Goal: Transaction & Acquisition: Purchase product/service

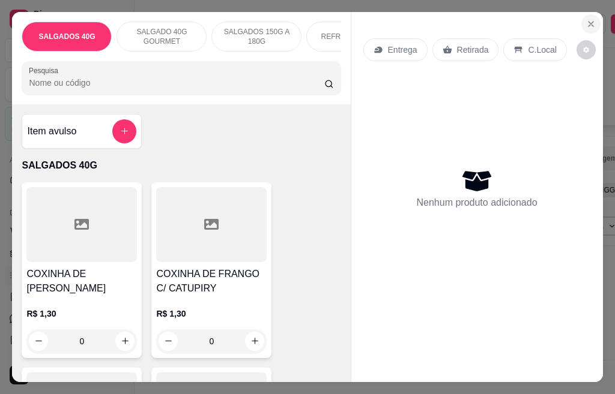
click at [588, 22] on icon "Close" at bounding box center [590, 24] width 5 height 5
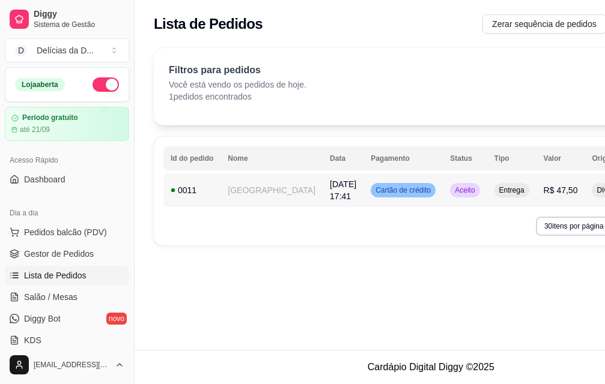
click at [241, 192] on td "[GEOGRAPHIC_DATA]" at bounding box center [271, 190] width 102 height 34
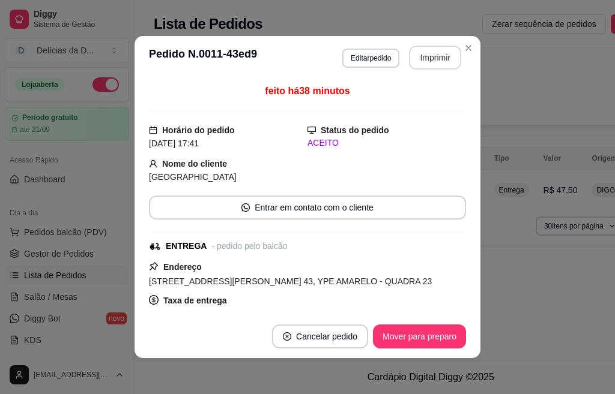
click at [411, 64] on button "Imprimir" at bounding box center [435, 58] width 52 height 24
click at [433, 56] on button "Imprimir" at bounding box center [435, 58] width 52 height 24
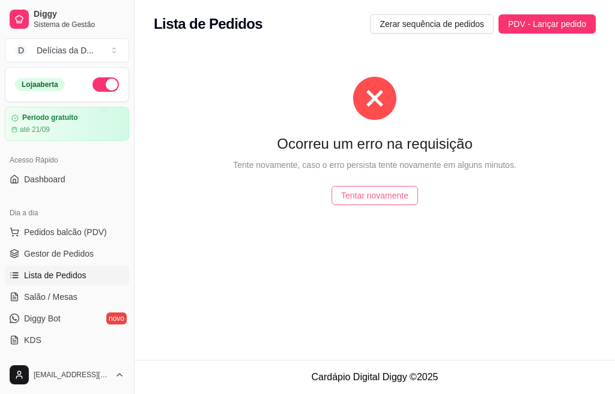
click at [351, 192] on span "Tentar novamente" at bounding box center [374, 195] width 67 height 13
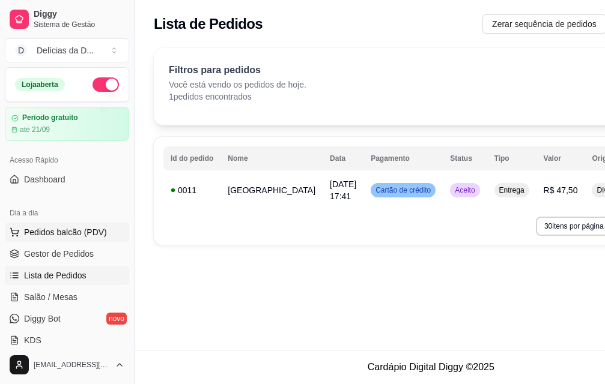
click at [65, 234] on span "Pedidos balcão (PDV)" at bounding box center [65, 232] width 83 height 12
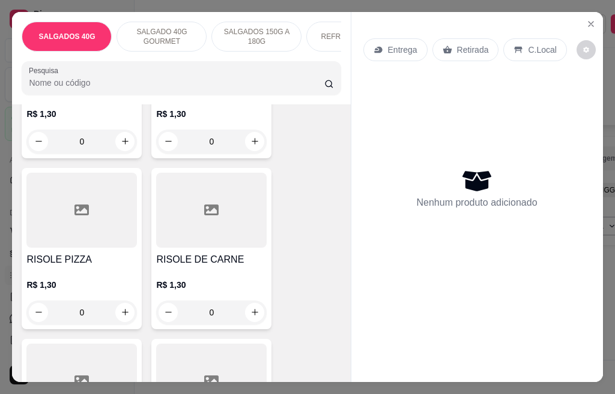
scroll to position [780, 0]
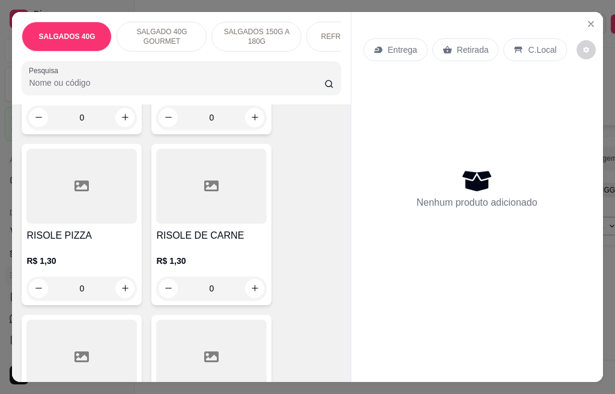
click at [325, 32] on p "REFRIGERANTES" at bounding box center [351, 37] width 61 height 10
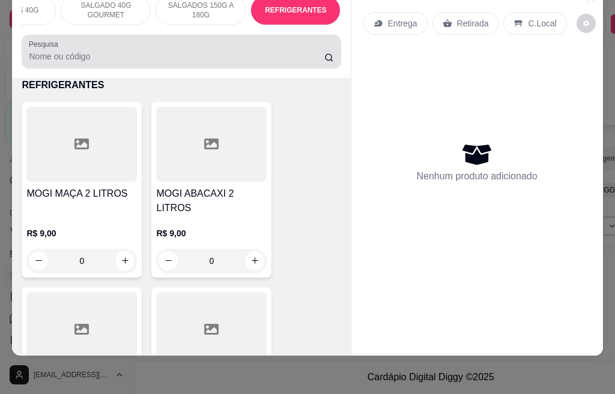
scroll to position [0, 0]
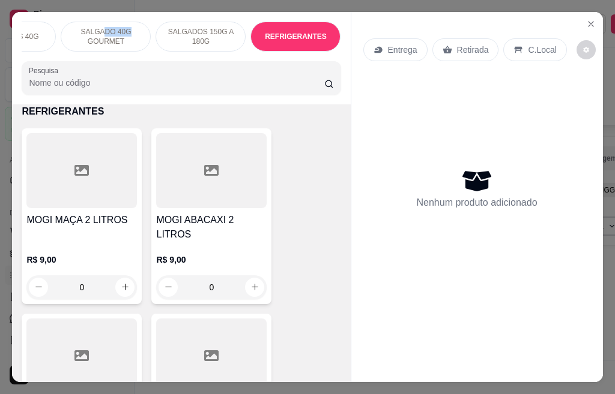
drag, startPoint x: 100, startPoint y: 29, endPoint x: 201, endPoint y: 26, distance: 101.5
click at [201, 26] on div "SALGADOS 40G SALGADO 40G GOURMET SALGADOS 150G A 180G REFRIGERANTES" at bounding box center [181, 37] width 319 height 30
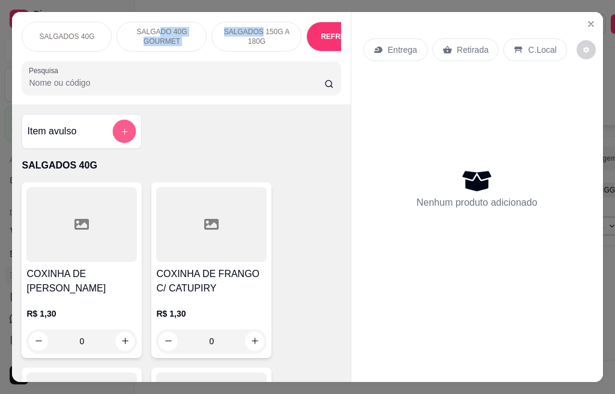
click at [118, 141] on button "add-separate-item" at bounding box center [124, 130] width 23 height 23
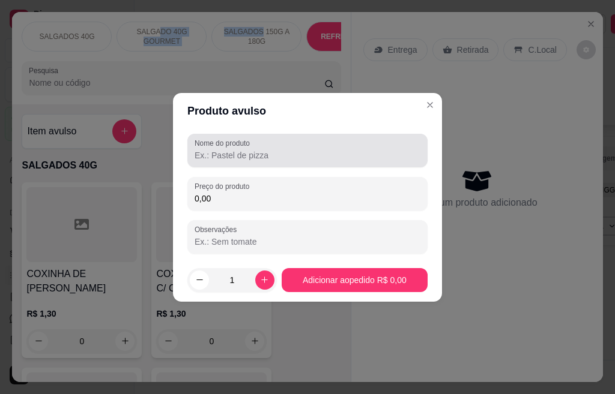
click at [228, 154] on input "Nome do produto" at bounding box center [308, 155] width 226 height 12
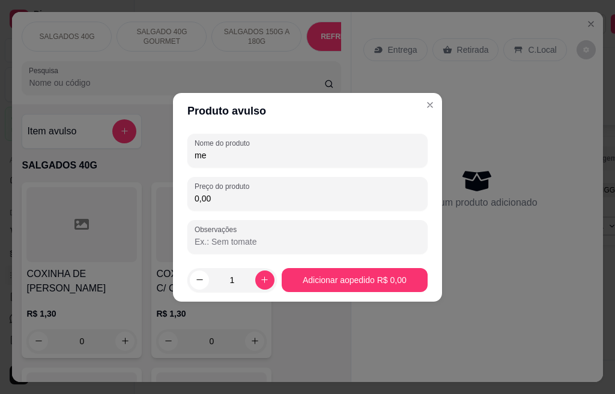
type input "m"
click at [204, 154] on input "50salgados 20g" at bounding box center [308, 155] width 226 height 12
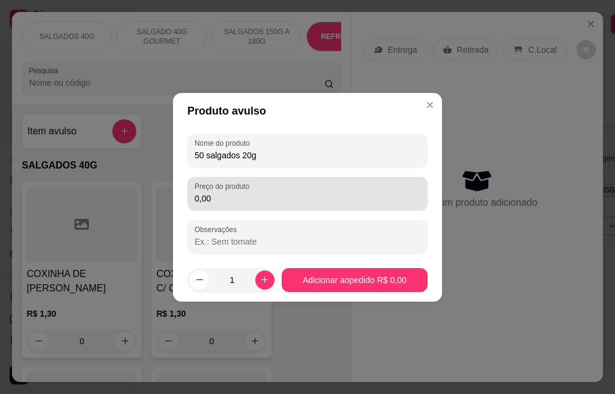
type input "50 salgados 20g"
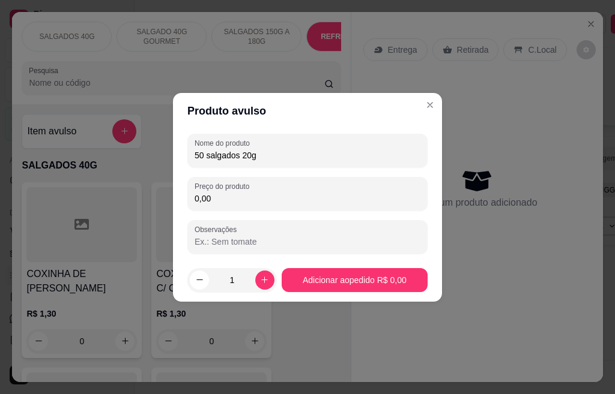
click at [208, 199] on input "0,00" at bounding box center [308, 199] width 226 height 12
type input "35,00"
click at [263, 281] on icon "increase-product-quantity" at bounding box center [264, 280] width 9 height 9
click at [196, 280] on icon "decrease-product-quantity" at bounding box center [199, 280] width 9 height 9
type input "1"
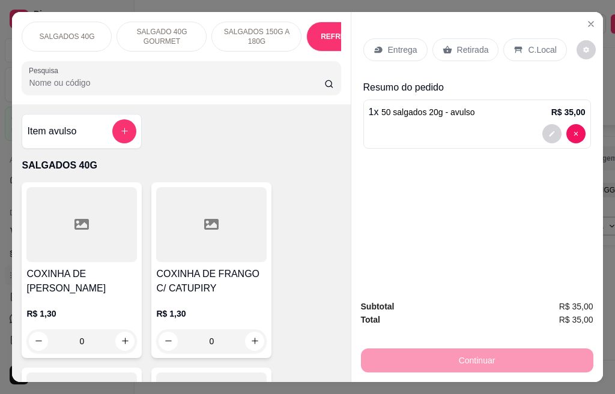
click at [407, 44] on p "Entrega" at bounding box center [402, 50] width 29 height 12
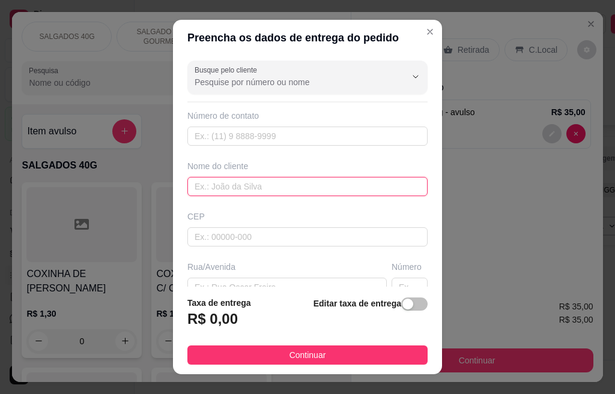
click at [203, 186] on input "text" at bounding box center [307, 186] width 240 height 19
type input "leticia"
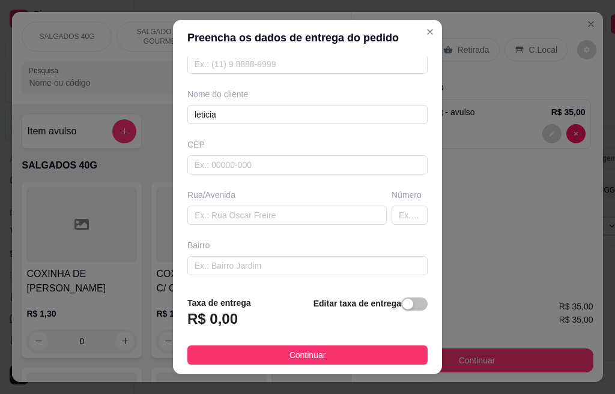
scroll to position [96, 0]
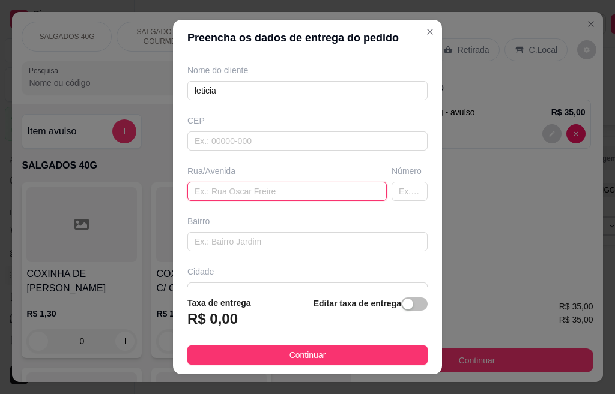
click at [193, 190] on input "text" at bounding box center [286, 191] width 199 height 19
type input "r"
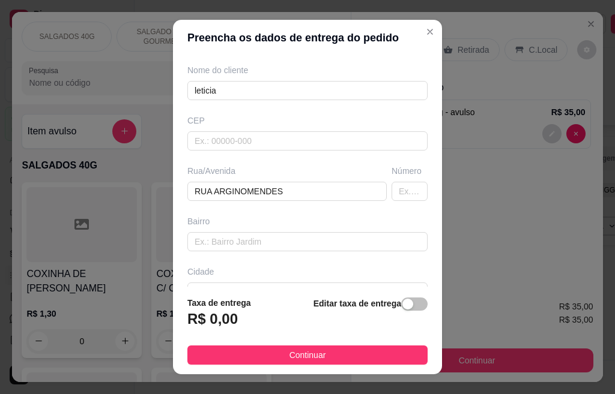
drag, startPoint x: 188, startPoint y: 190, endPoint x: 240, endPoint y: 156, distance: 62.4
click at [240, 156] on div "Busque pelo cliente Número de contato Nome do cliente [PERSON_NAME] Rua/[GEOGRA…" at bounding box center [307, 171] width 269 height 231
click at [237, 190] on input "RUA ARGINOMENDES" at bounding box center [286, 191] width 199 height 19
type input "RUA [PERSON_NAME]"
click at [391, 189] on input "text" at bounding box center [409, 191] width 36 height 19
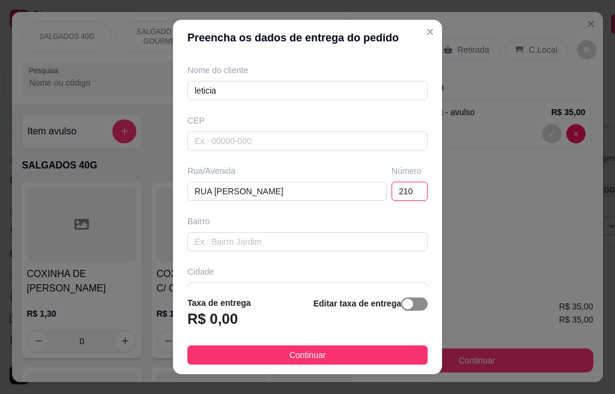
type input "210"
click at [406, 307] on span "button" at bounding box center [414, 304] width 26 height 13
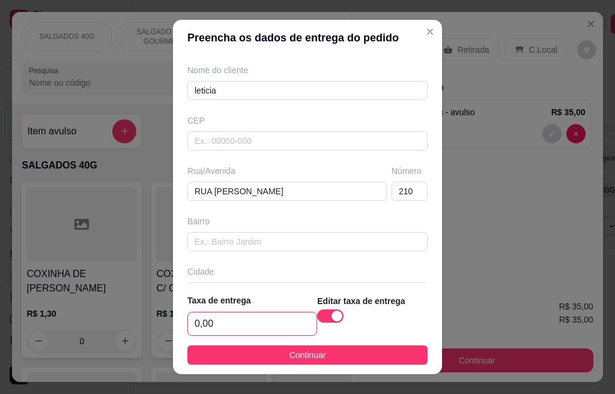
click at [228, 323] on input "0,00" at bounding box center [252, 324] width 128 height 23
type input "5,00"
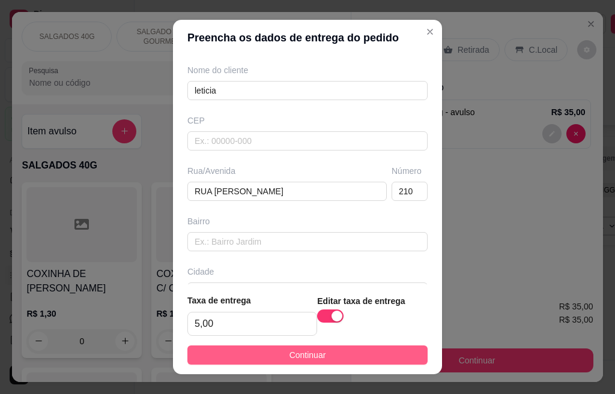
click at [315, 355] on span "Continuar" at bounding box center [307, 355] width 37 height 13
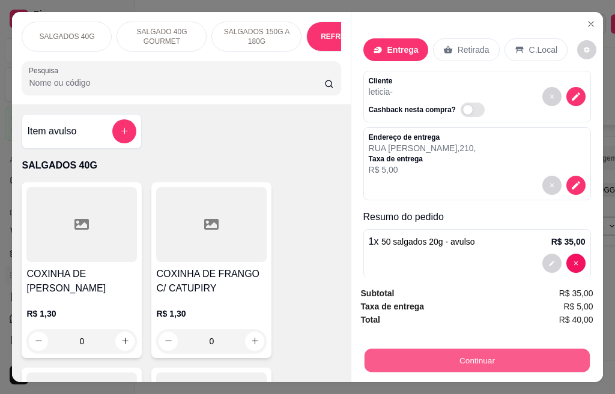
click at [465, 360] on button "Continuar" at bounding box center [476, 360] width 225 height 23
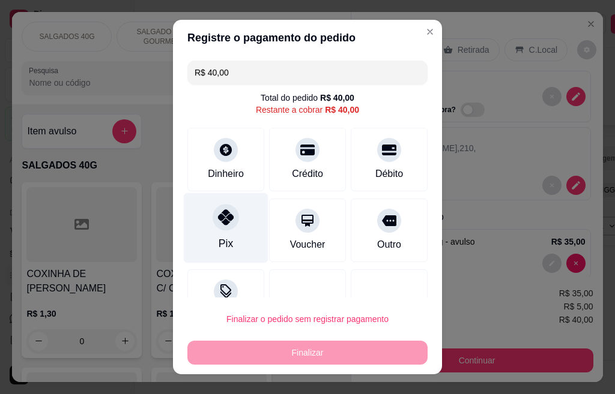
click at [207, 247] on div "Pix" at bounding box center [226, 228] width 85 height 70
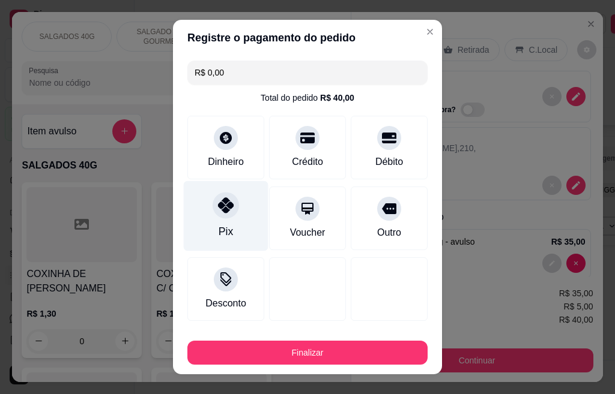
type input "R$ 0,00"
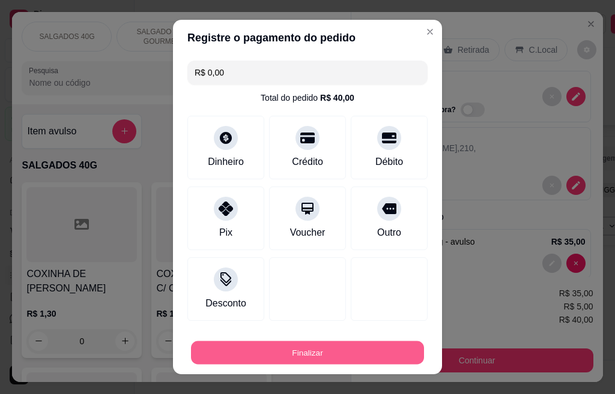
click at [300, 353] on button "Finalizar" at bounding box center [307, 353] width 233 height 23
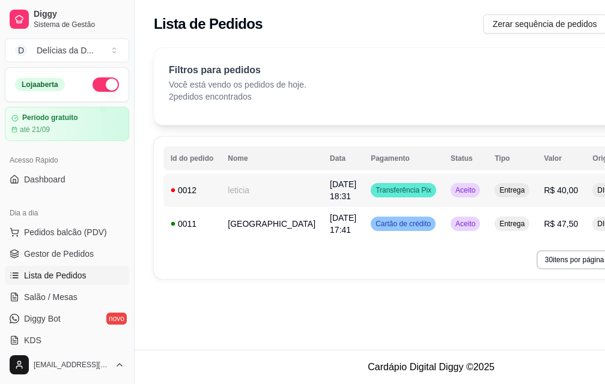
click at [450, 196] on div "Aceito" at bounding box center [464, 190] width 29 height 14
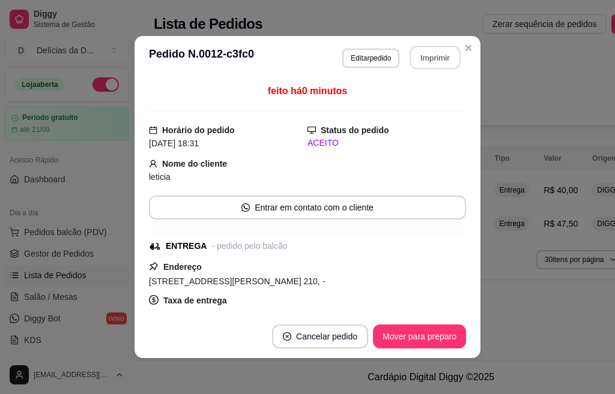
click at [413, 56] on button "Imprimir" at bounding box center [435, 57] width 50 height 23
click at [410, 56] on button "Imprimir" at bounding box center [435, 58] width 52 height 24
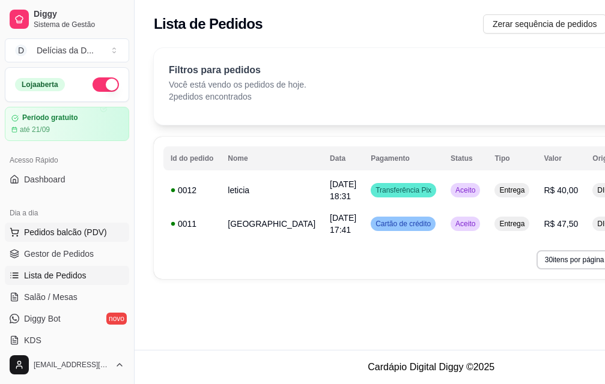
click at [53, 235] on span "Pedidos balcão (PDV)" at bounding box center [65, 232] width 83 height 12
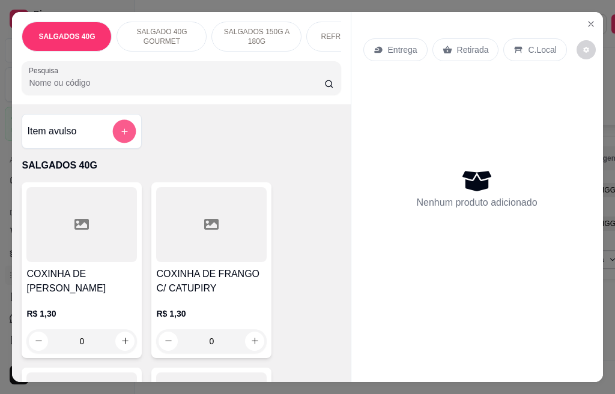
click at [117, 141] on button "add-separate-item" at bounding box center [124, 130] width 23 height 23
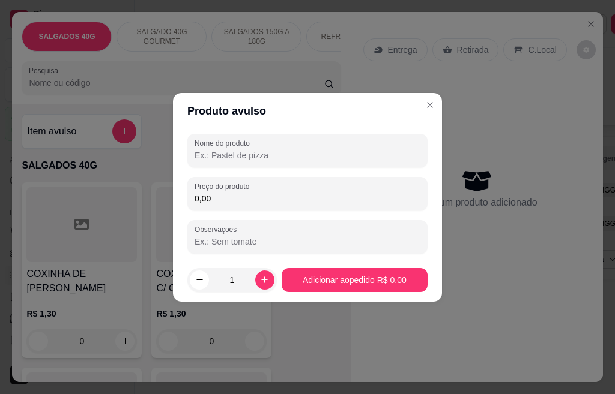
click at [231, 158] on input "Nome do produto" at bounding box center [308, 155] width 226 height 12
click at [278, 156] on input "COMBO 25 SALGADOS40" at bounding box center [308, 155] width 226 height 12
click at [299, 156] on input "COMBO 25 SALGADOS 40" at bounding box center [308, 155] width 226 height 12
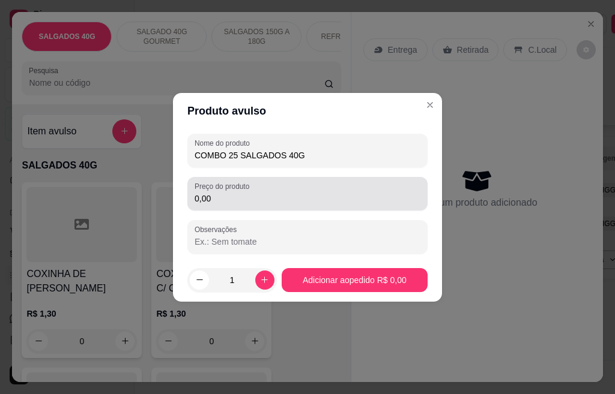
type input "COMBO 25 SALGADOS 40G"
click at [226, 196] on input "0,00" at bounding box center [308, 199] width 226 height 12
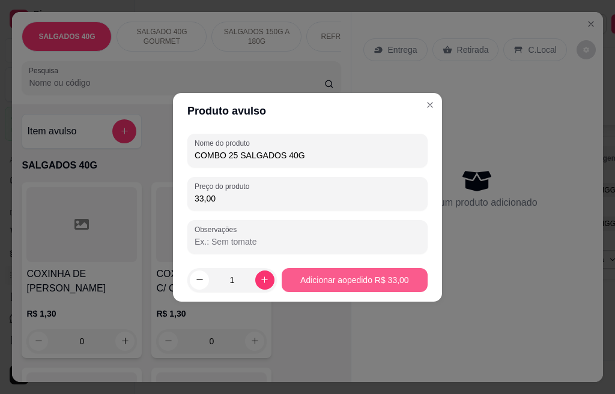
type input "33,00"
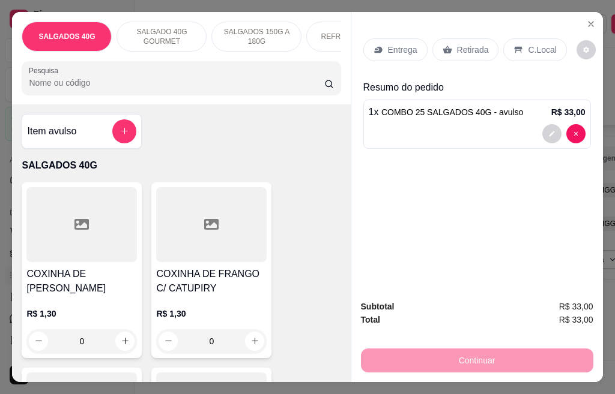
click at [392, 44] on p "Entrega" at bounding box center [402, 50] width 29 height 12
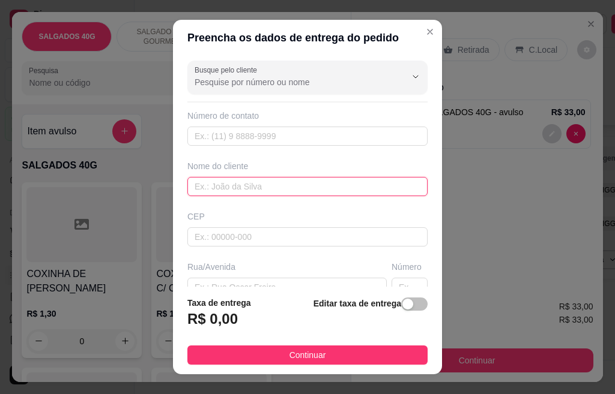
click at [214, 185] on input "text" at bounding box center [307, 186] width 240 height 19
type input "FRANCISCA"
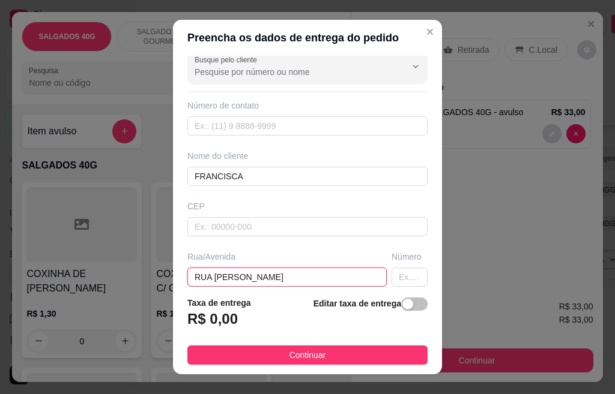
type input "RUA [PERSON_NAME]"
type input "242"
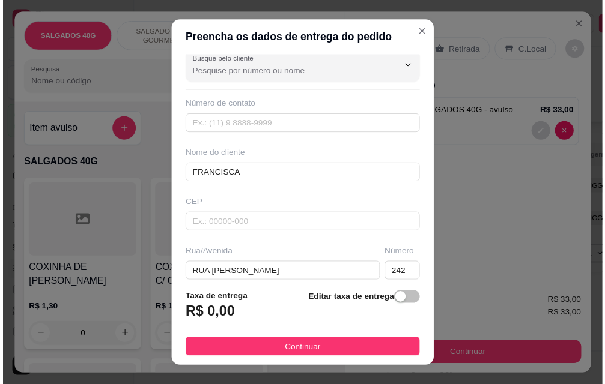
scroll to position [166, 0]
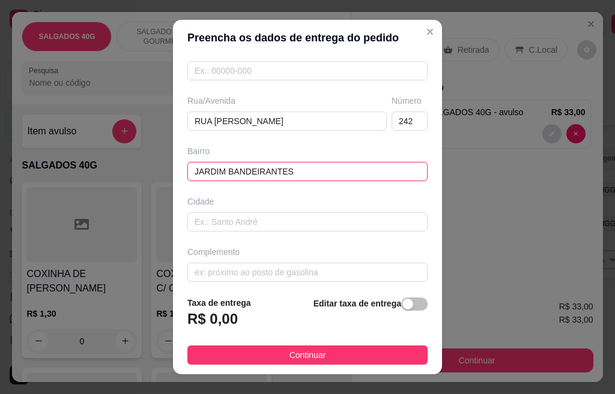
type input "JARDIM BANDEIRANTES"
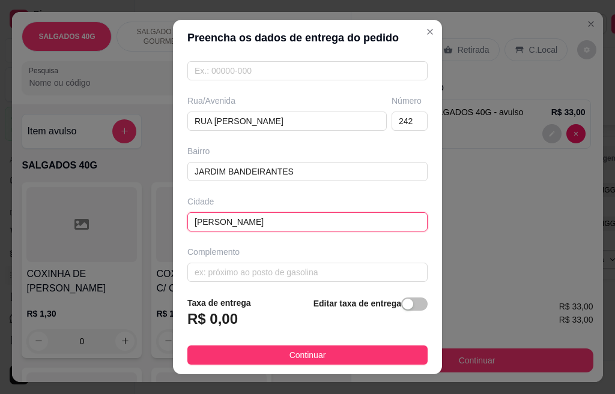
type input "[PERSON_NAME]"
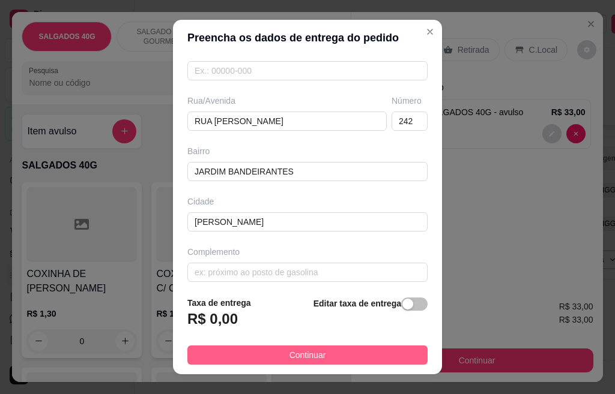
click at [271, 360] on button "Continuar" at bounding box center [307, 355] width 240 height 19
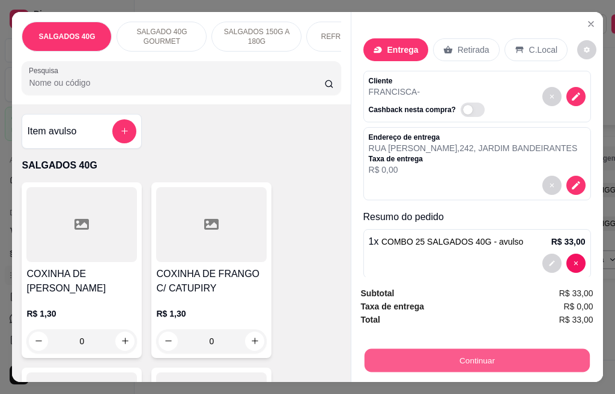
click at [477, 355] on button "Continuar" at bounding box center [476, 360] width 225 height 23
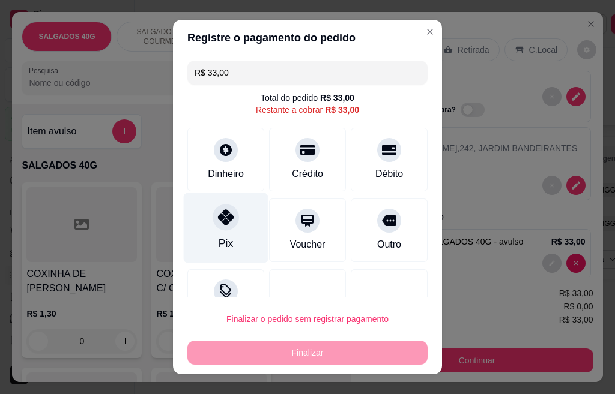
click at [216, 237] on div "Pix" at bounding box center [226, 228] width 85 height 70
type input "R$ 0,00"
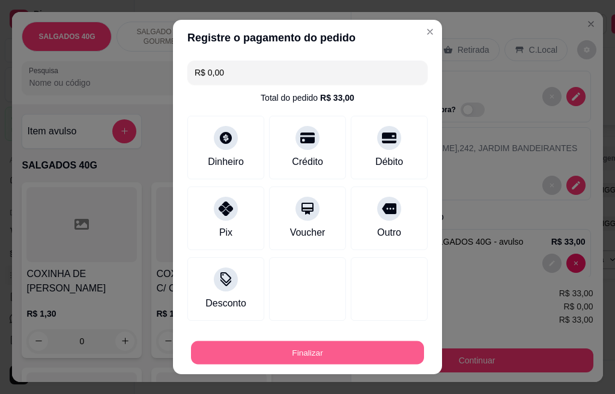
click at [311, 357] on button "Finalizar" at bounding box center [307, 353] width 233 height 23
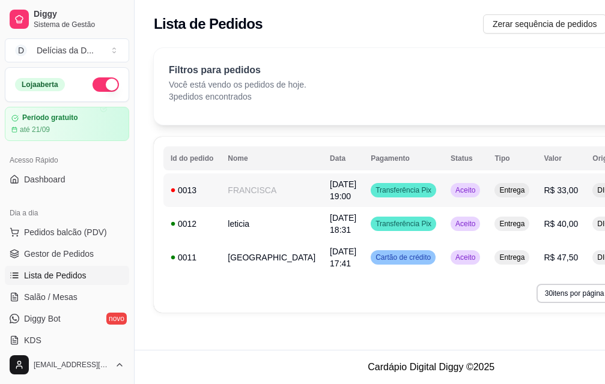
click at [385, 194] on span "Transferência Pix" at bounding box center [403, 191] width 61 height 10
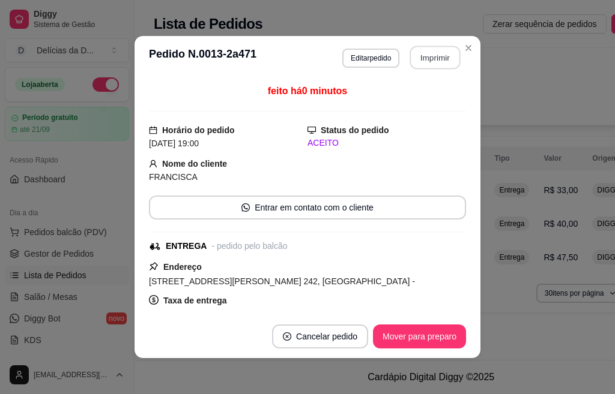
click at [427, 58] on button "Imprimir" at bounding box center [435, 57] width 50 height 23
click at [420, 58] on button "Imprimir" at bounding box center [435, 58] width 52 height 24
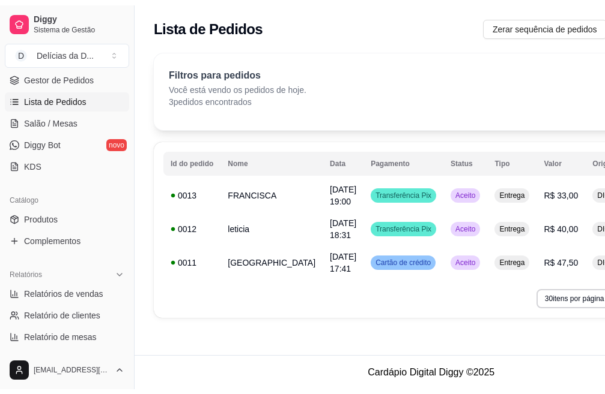
scroll to position [240, 0]
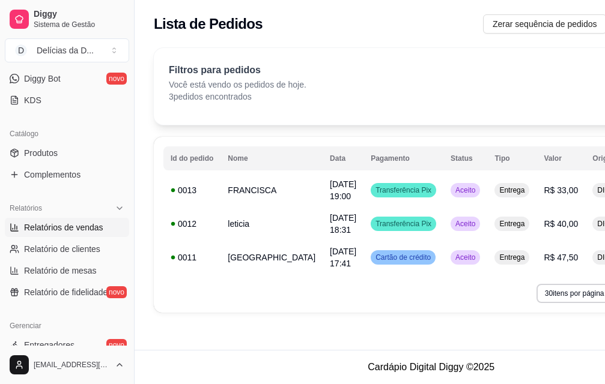
click at [41, 222] on span "Relatórios de vendas" at bounding box center [63, 228] width 79 height 12
select select "ALL"
select select "0"
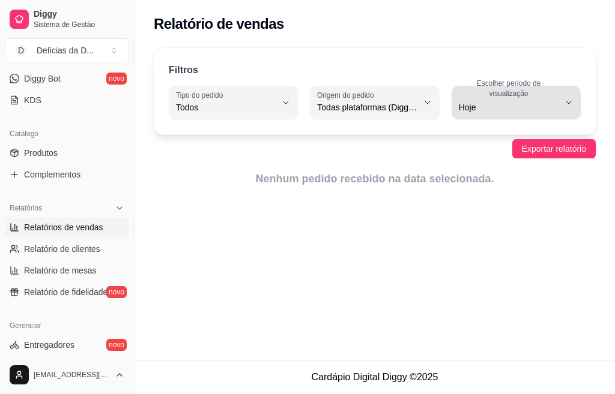
click at [565, 102] on icon "button" at bounding box center [569, 103] width 10 height 10
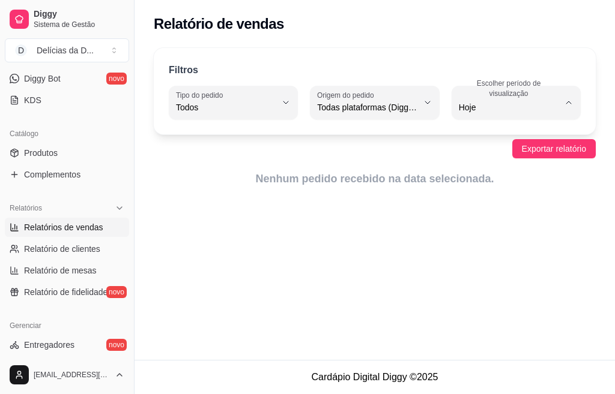
click at [492, 181] on span "7 dias" at bounding box center [510, 175] width 94 height 11
type input "7"
select select "7"
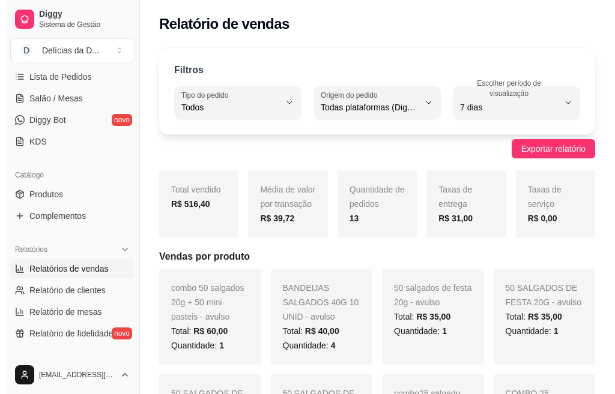
scroll to position [120, 0]
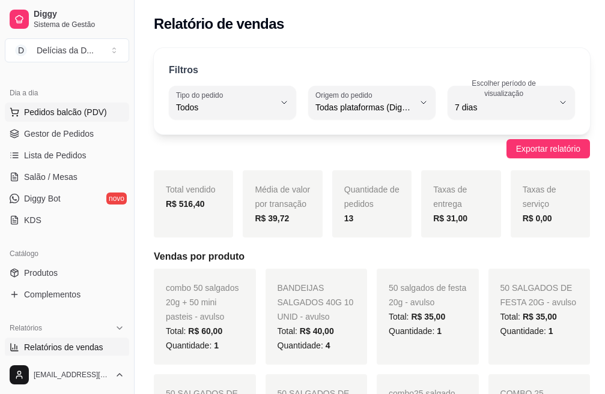
click at [76, 111] on span "Pedidos balcão (PDV)" at bounding box center [65, 112] width 83 height 12
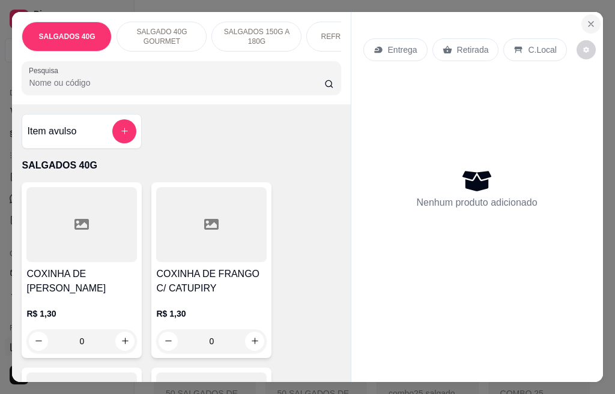
click at [588, 14] on button "Close" at bounding box center [590, 23] width 19 height 19
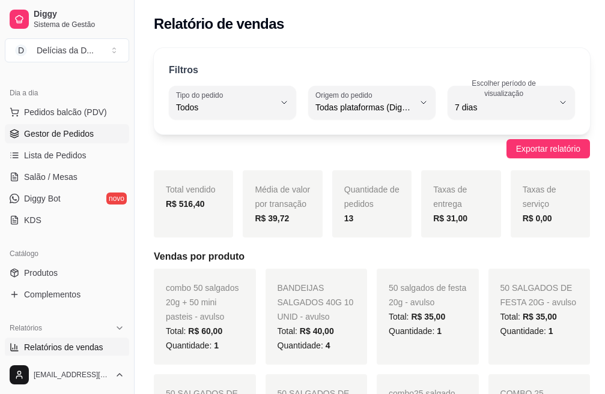
click at [102, 133] on link "Gestor de Pedidos" at bounding box center [67, 133] width 124 height 19
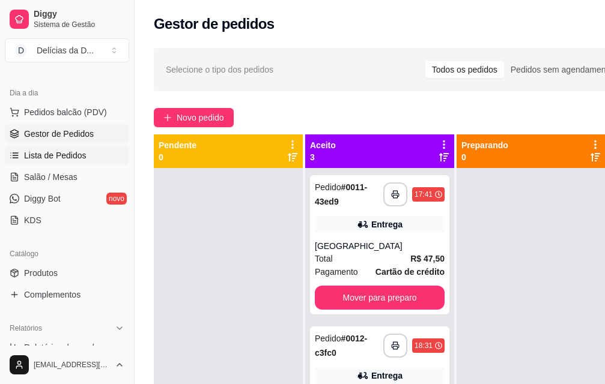
click at [94, 151] on link "Lista de Pedidos" at bounding box center [67, 155] width 124 height 19
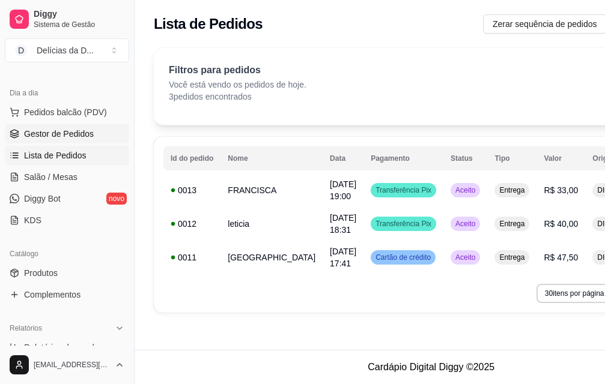
click at [68, 130] on span "Gestor de Pedidos" at bounding box center [59, 134] width 70 height 12
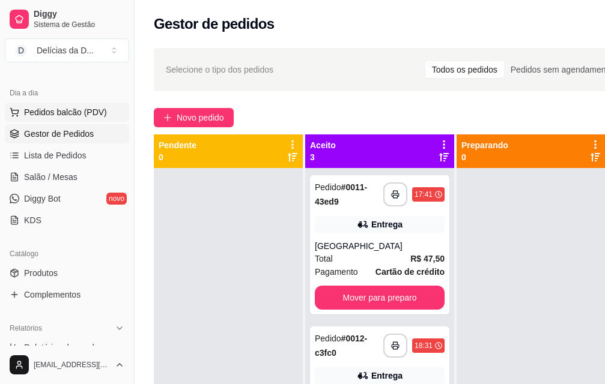
click at [75, 114] on span "Pedidos balcão (PDV)" at bounding box center [65, 112] width 83 height 12
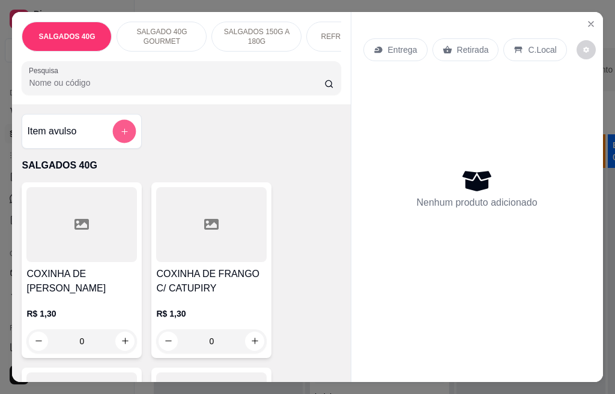
click at [120, 136] on icon "add-separate-item" at bounding box center [124, 131] width 9 height 9
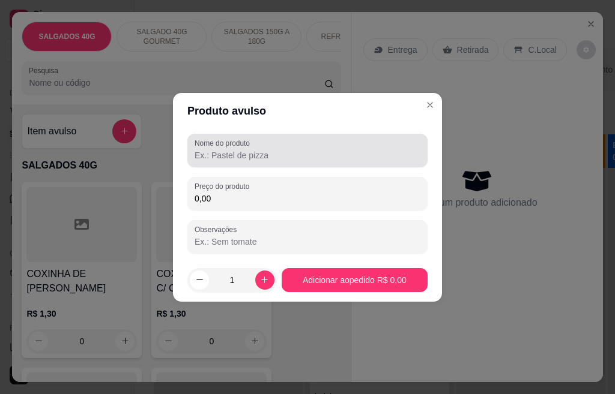
click at [268, 156] on input "Nome do produto" at bounding box center [308, 155] width 226 height 12
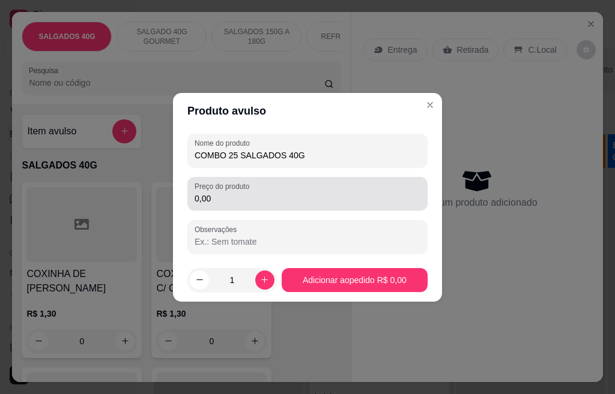
type input "COMBO 25 SALGADOS 40G"
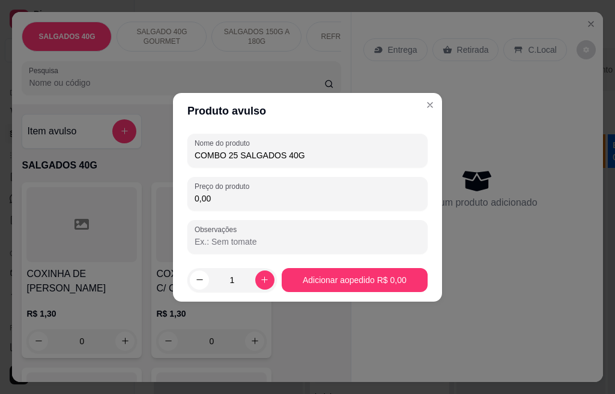
click at [271, 202] on input "0,00" at bounding box center [308, 199] width 226 height 12
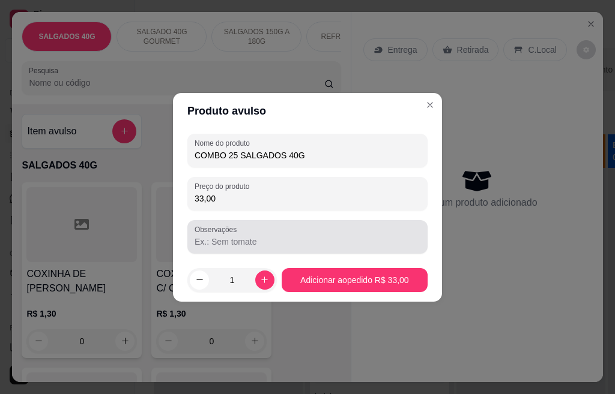
type input "33,00"
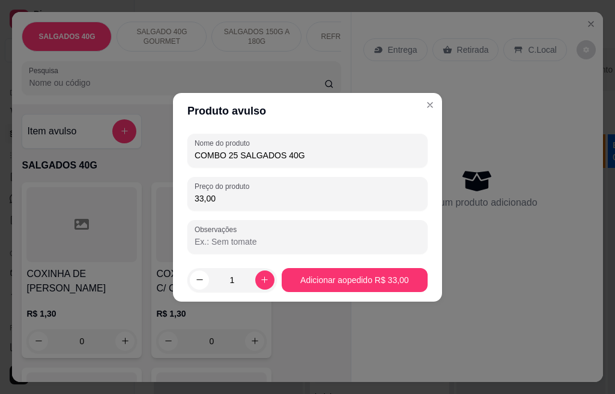
click at [235, 238] on input "Observações" at bounding box center [308, 242] width 226 height 12
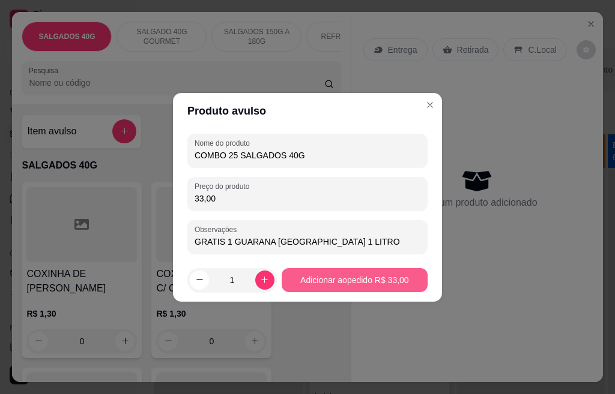
type input "GRATIS 1 GUARANA [GEOGRAPHIC_DATA] 1 LITRO"
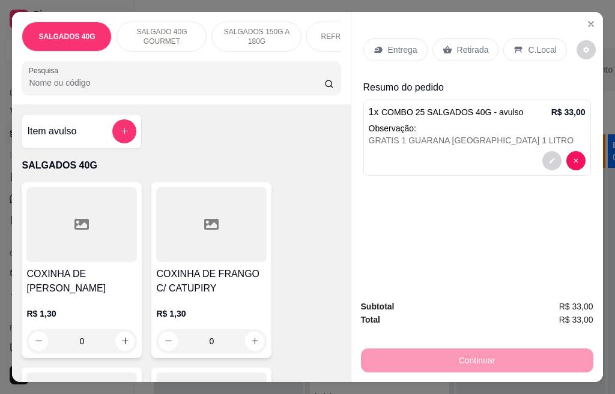
click at [399, 47] on p "Entrega" at bounding box center [402, 50] width 29 height 12
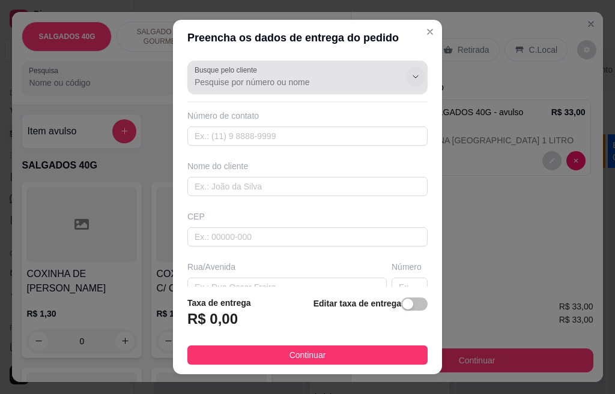
click at [411, 78] on icon "Show suggestions" at bounding box center [416, 77] width 10 height 10
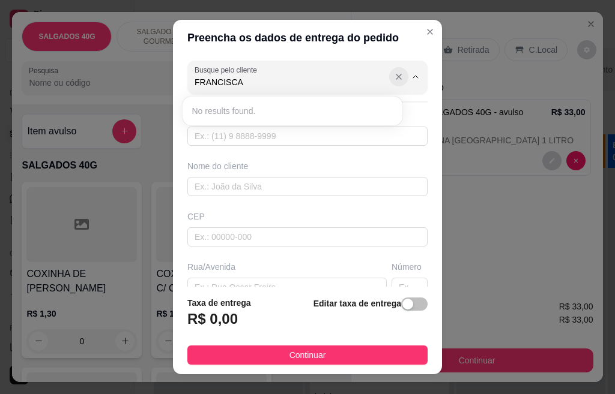
type input "FRANCISCA"
click at [396, 74] on icon "Show suggestions" at bounding box center [398, 76] width 5 height 5
click at [207, 187] on input "text" at bounding box center [307, 186] width 240 height 19
type input "FRANCISCA"
drag, startPoint x: 230, startPoint y: 83, endPoint x: 172, endPoint y: 82, distance: 57.6
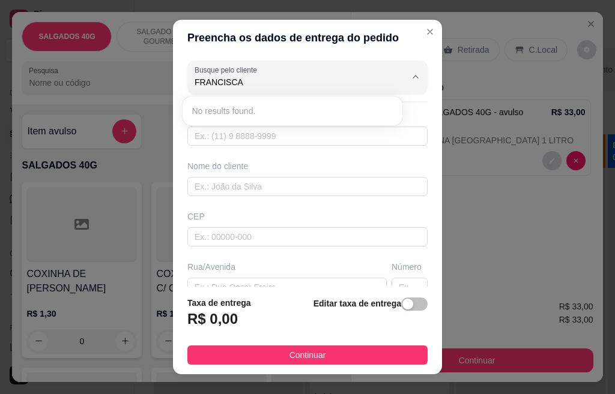
click at [173, 82] on div "Busque pelo cliente FRANCISCA Número de contato Nome do cliente CEP Rua/[GEOGRA…" at bounding box center [307, 171] width 269 height 231
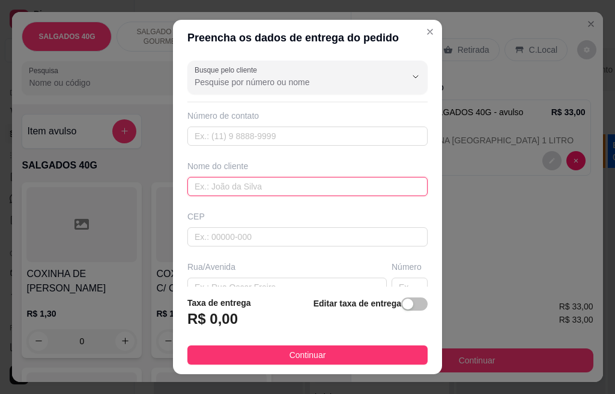
click at [232, 187] on input "text" at bounding box center [307, 186] width 240 height 19
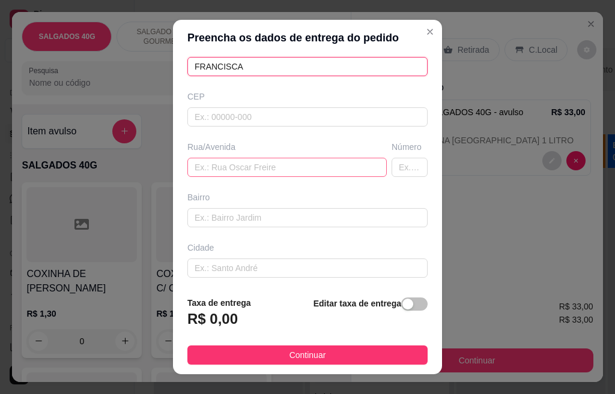
type input "FRANCISCA"
click at [232, 163] on input "text" at bounding box center [286, 167] width 199 height 19
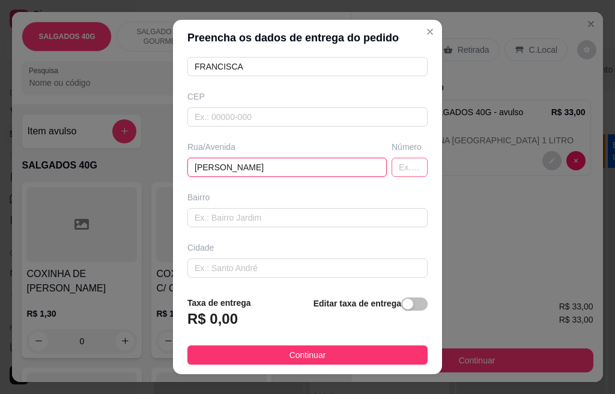
type input "[PERSON_NAME]"
click at [391, 164] on input "text" at bounding box center [409, 167] width 36 height 19
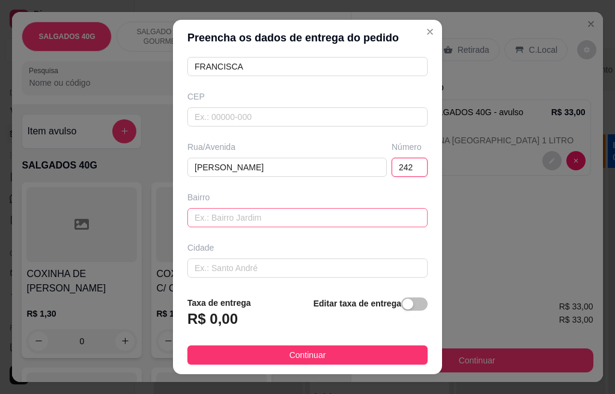
type input "242"
click at [276, 216] on input "text" at bounding box center [307, 217] width 240 height 19
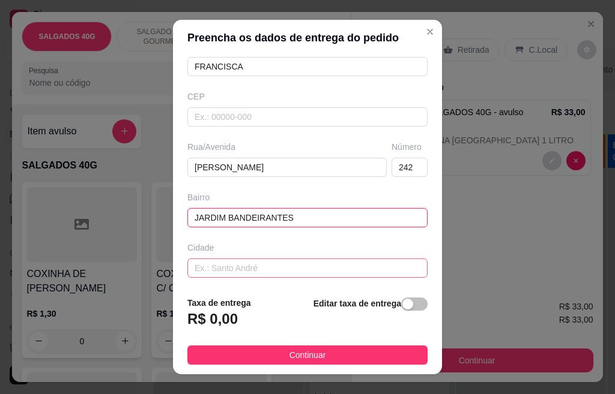
type input "JARDIM BANDEIRANTES"
click at [242, 267] on input "text" at bounding box center [307, 268] width 240 height 19
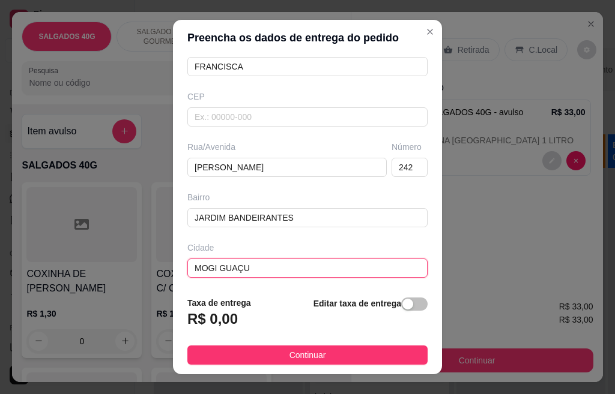
type input "MOGI GUAÇU"
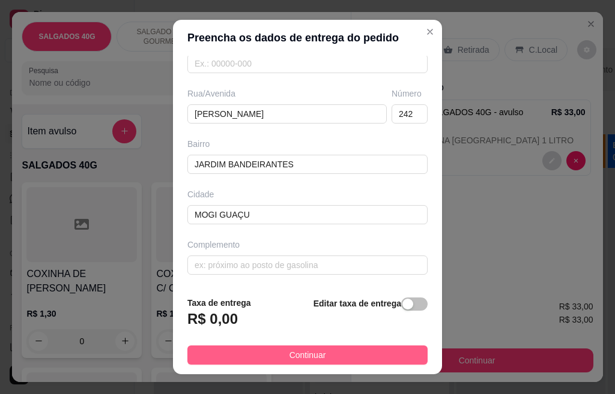
click at [347, 354] on button "Continuar" at bounding box center [307, 355] width 240 height 19
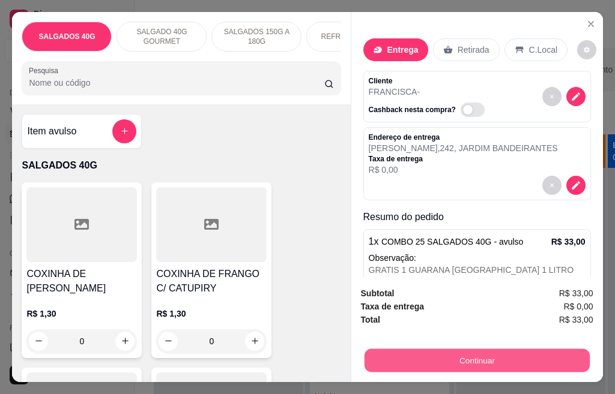
click at [463, 353] on button "Continuar" at bounding box center [476, 360] width 225 height 23
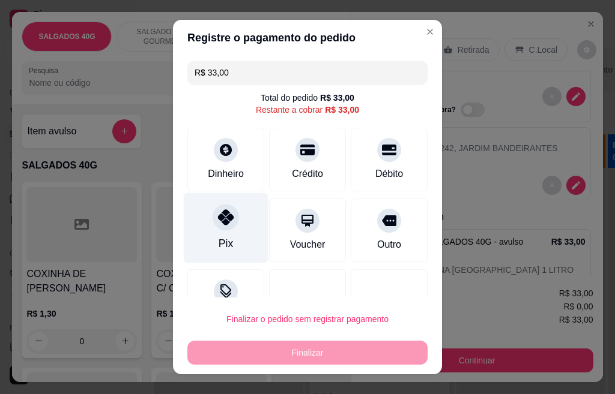
click at [220, 220] on icon at bounding box center [226, 218] width 16 height 16
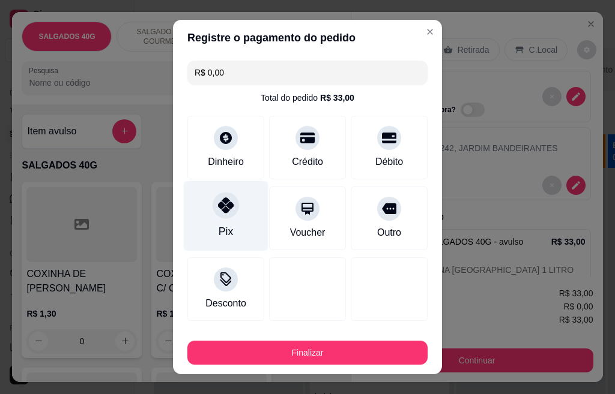
type input "R$ 0,00"
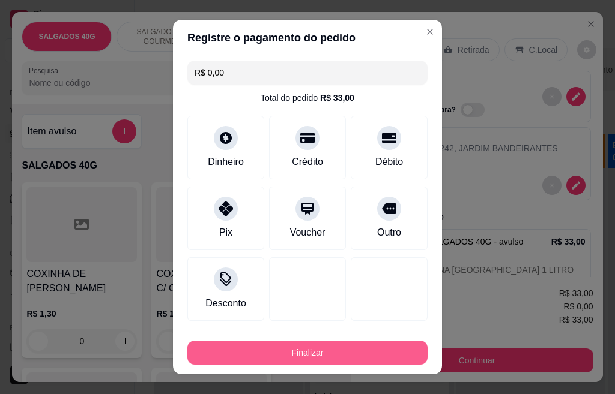
click at [315, 355] on button "Finalizar" at bounding box center [307, 353] width 240 height 24
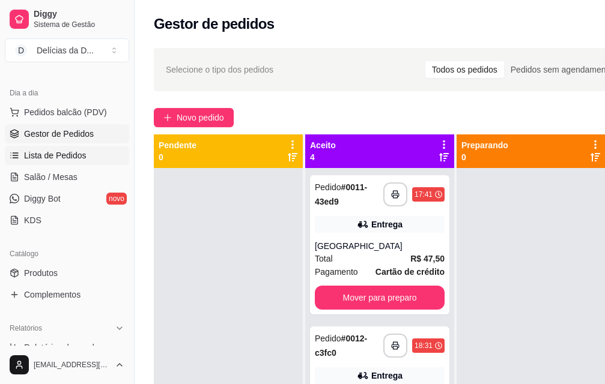
click at [62, 154] on span "Lista de Pedidos" at bounding box center [55, 155] width 62 height 12
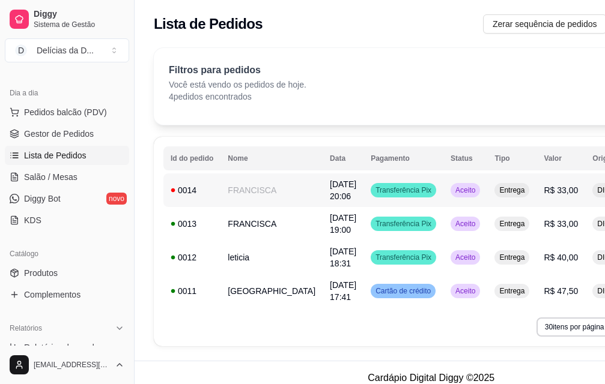
click at [258, 189] on td "FRANCISCA" at bounding box center [271, 190] width 102 height 34
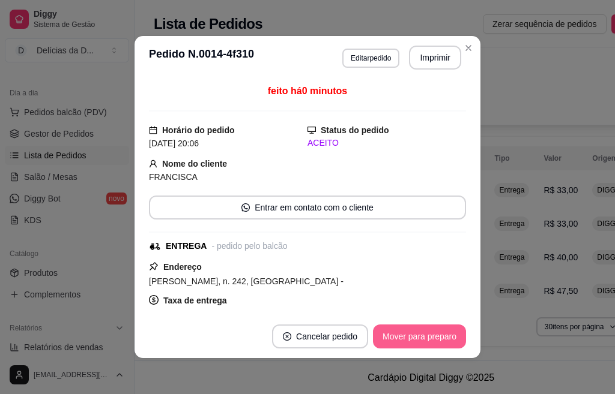
click at [406, 342] on button "Mover para preparo" at bounding box center [419, 337] width 93 height 24
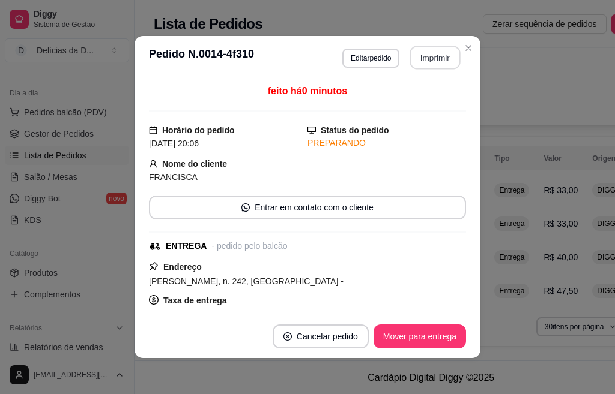
click at [429, 61] on button "Imprimir" at bounding box center [435, 57] width 50 height 23
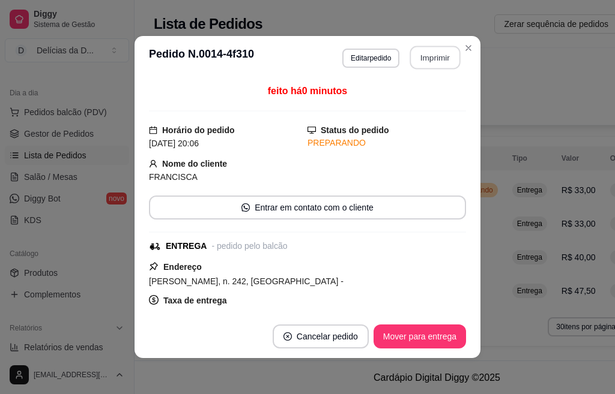
click at [421, 55] on button "Imprimir" at bounding box center [435, 57] width 50 height 23
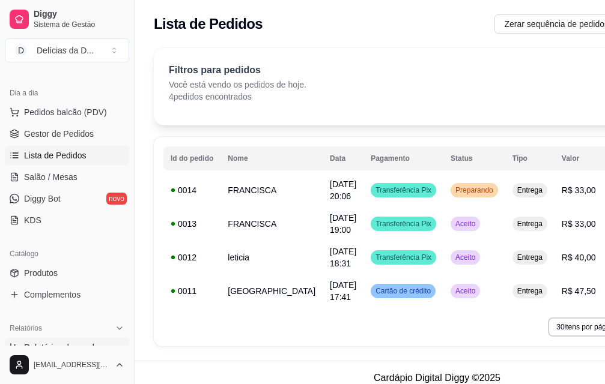
click at [87, 349] on span "Relatórios de vendas" at bounding box center [63, 348] width 79 height 12
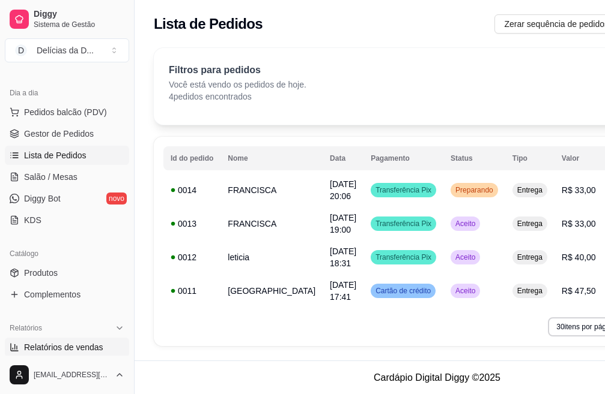
select select "ALL"
select select "0"
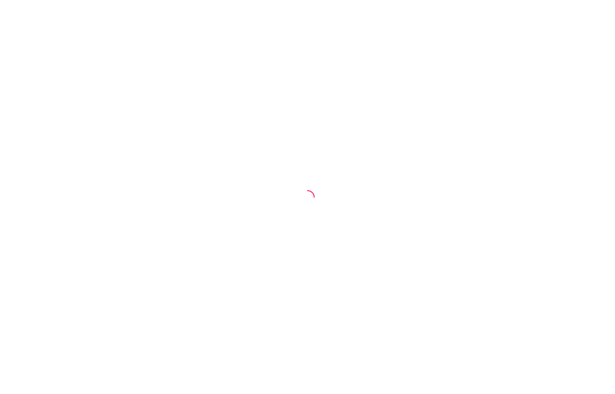
select select "ALL"
select select "0"
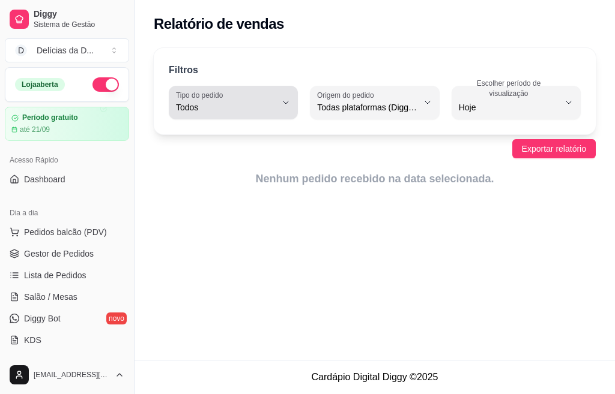
click at [282, 102] on icon "button" at bounding box center [286, 103] width 10 height 10
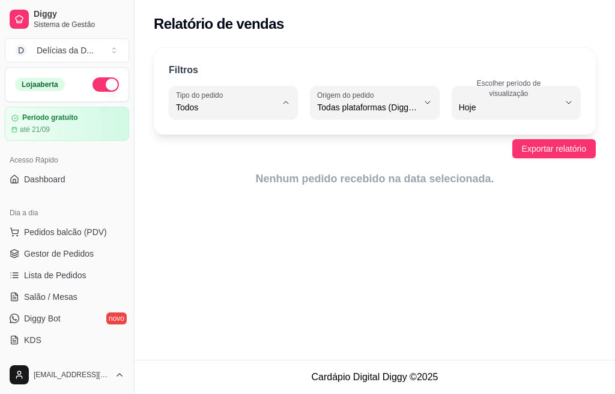
click at [224, 159] on span "Entrega" at bounding box center [228, 155] width 94 height 11
type input "DELIVERY"
select select "DELIVERY"
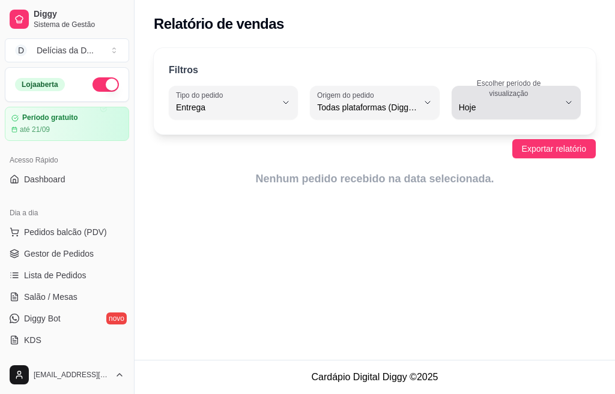
click at [565, 99] on icon "button" at bounding box center [569, 103] width 10 height 10
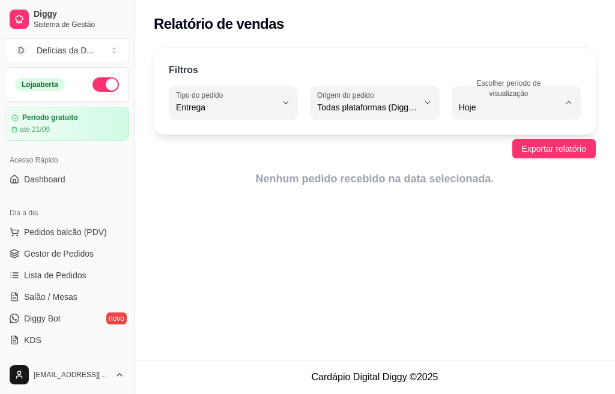
click at [471, 180] on span "7 dias" at bounding box center [510, 175] width 94 height 11
type input "7"
select select "7"
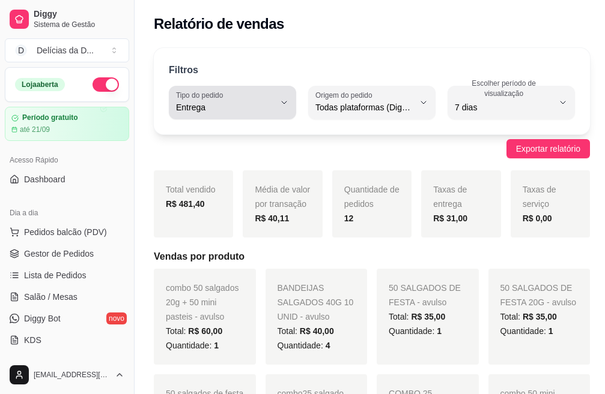
click at [285, 104] on icon "button" at bounding box center [284, 103] width 10 height 10
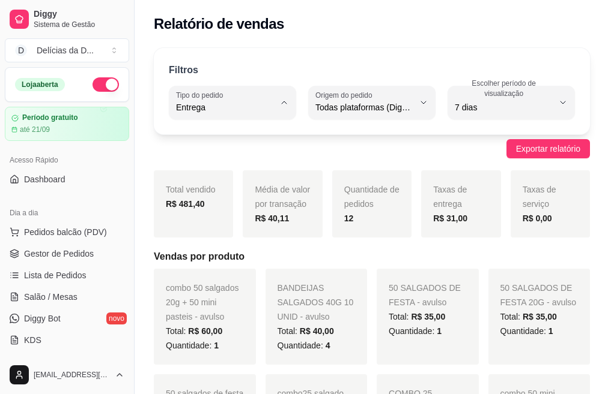
click at [244, 134] on span "Todos" at bounding box center [226, 135] width 91 height 11
type input "ALL"
select select "ALL"
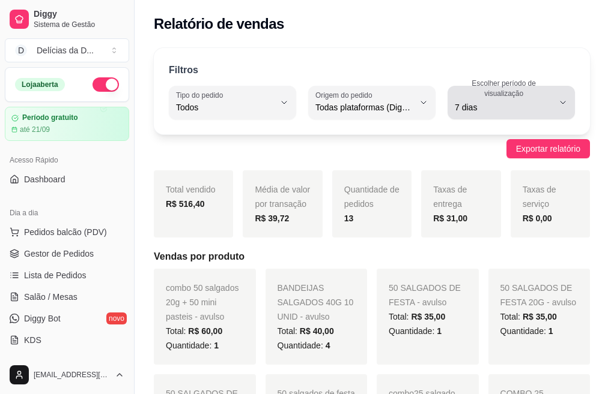
click at [561, 103] on icon "button" at bounding box center [563, 103] width 10 height 10
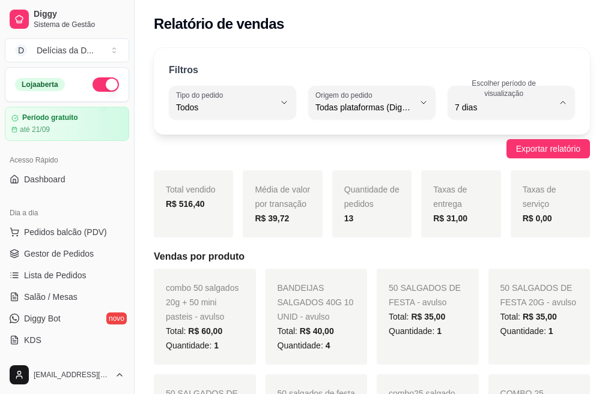
click at [477, 142] on span "Hoje" at bounding box center [501, 135] width 91 height 11
type input "0"
select select "0"
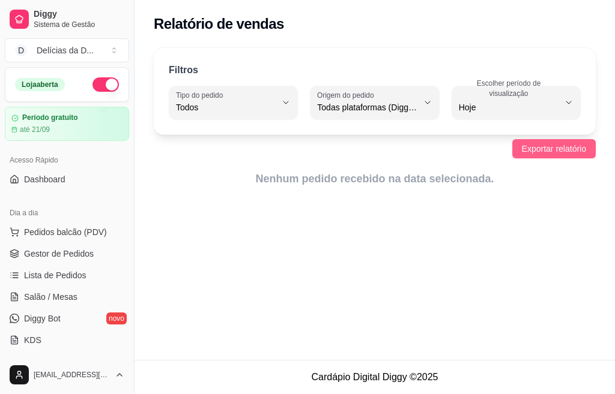
click at [543, 146] on span "Exportar relatório" at bounding box center [554, 148] width 64 height 13
